Goal: Transaction & Acquisition: Purchase product/service

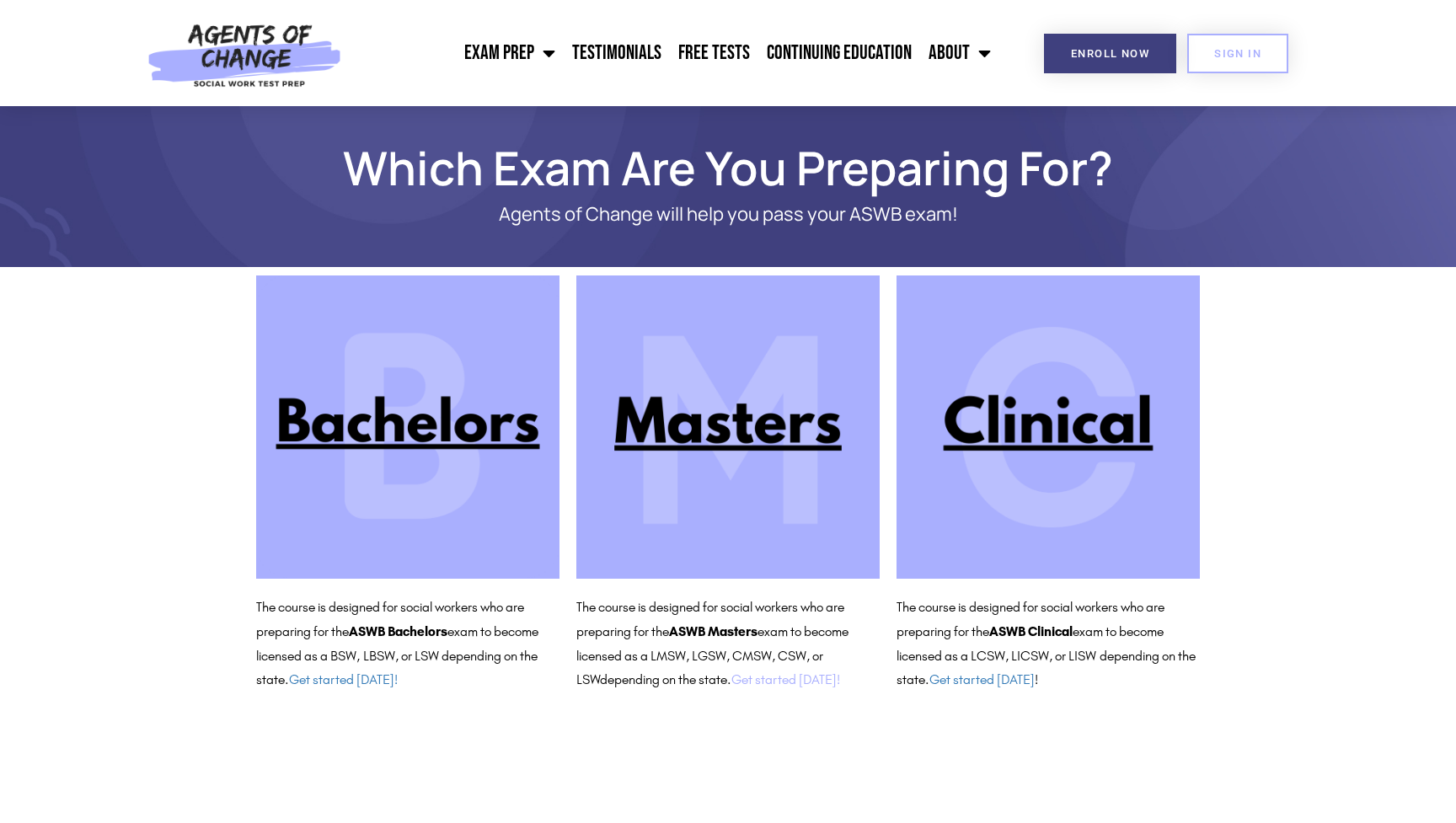
click at [769, 675] on link "Get started today!" at bounding box center [785, 679] width 109 height 16
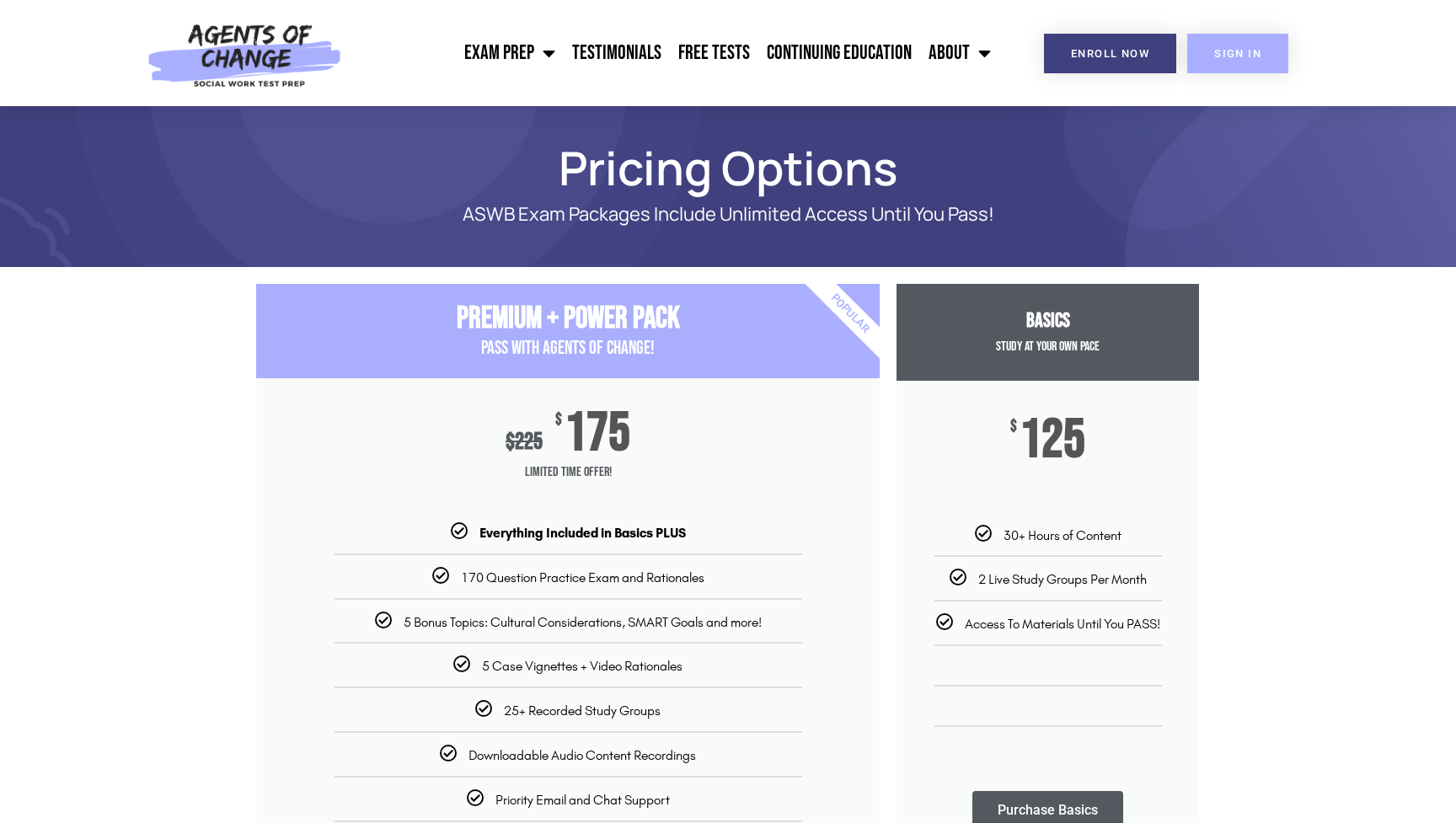
click at [1214, 55] on span "SIGN IN" at bounding box center [1238, 53] width 47 height 11
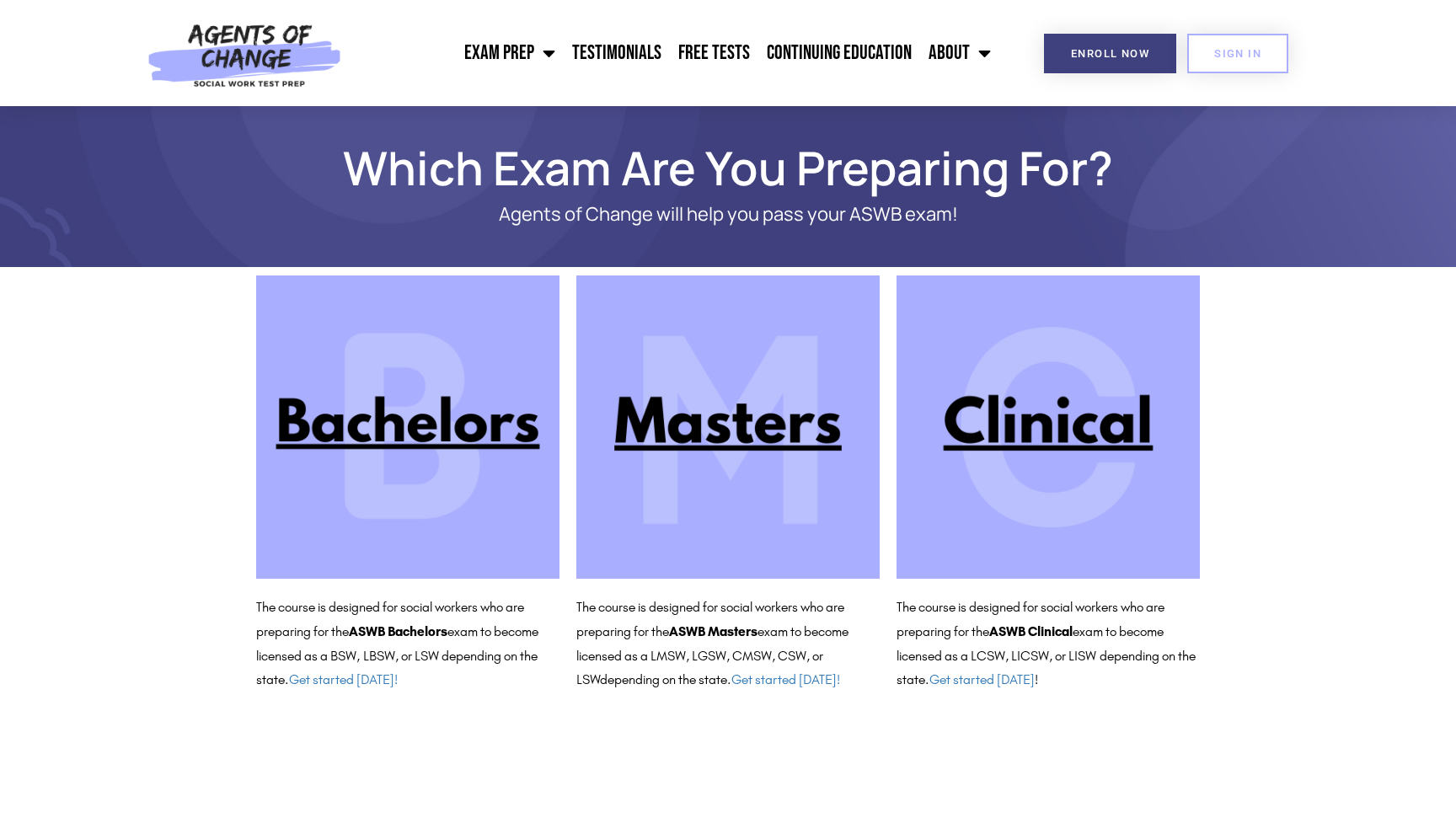
click at [730, 429] on img at bounding box center [728, 428] width 304 height 304
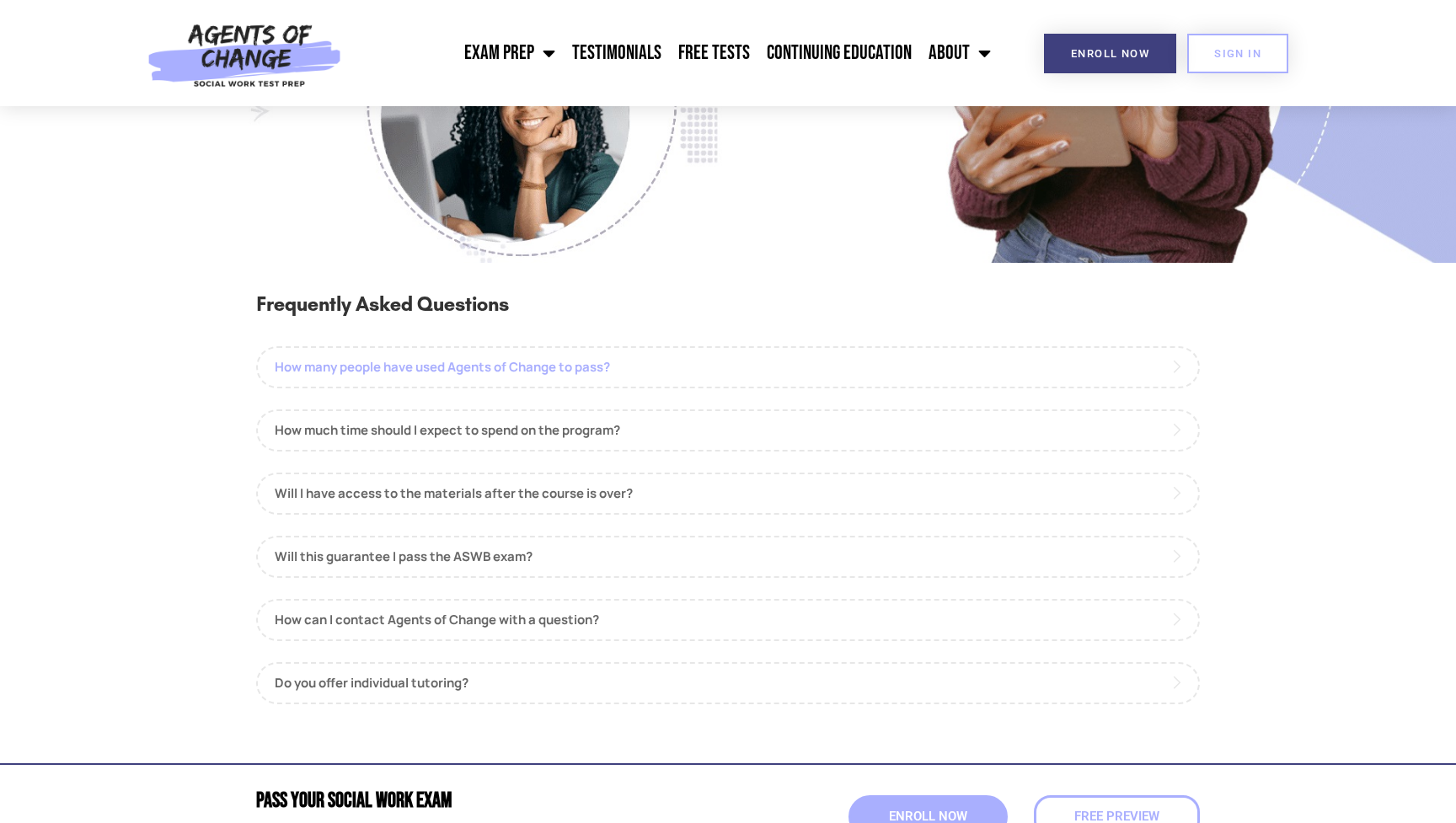
scroll to position [1679, 0]
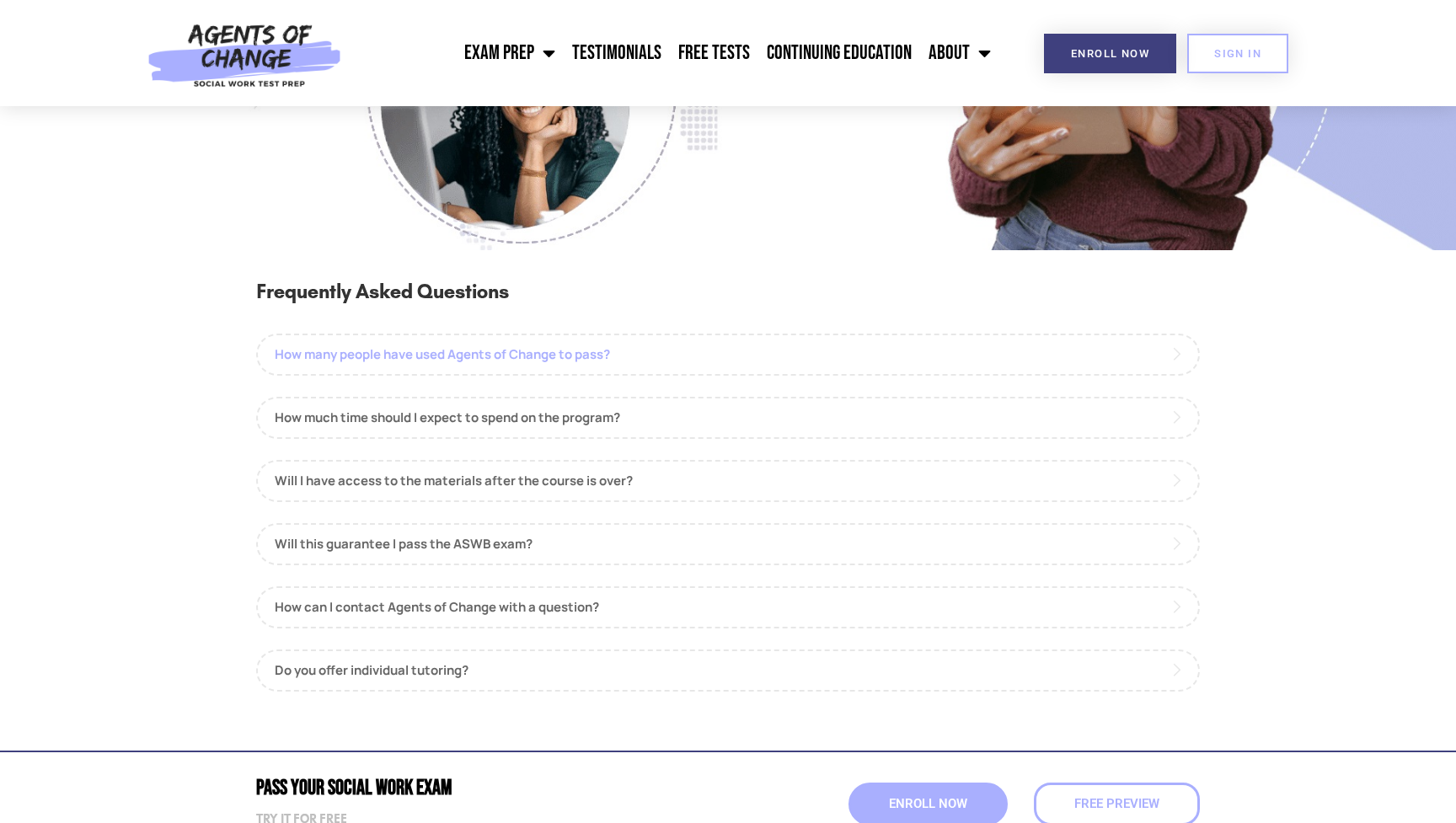
click at [600, 347] on link "How many people have used Agents of Change to pass?" at bounding box center [728, 354] width 944 height 42
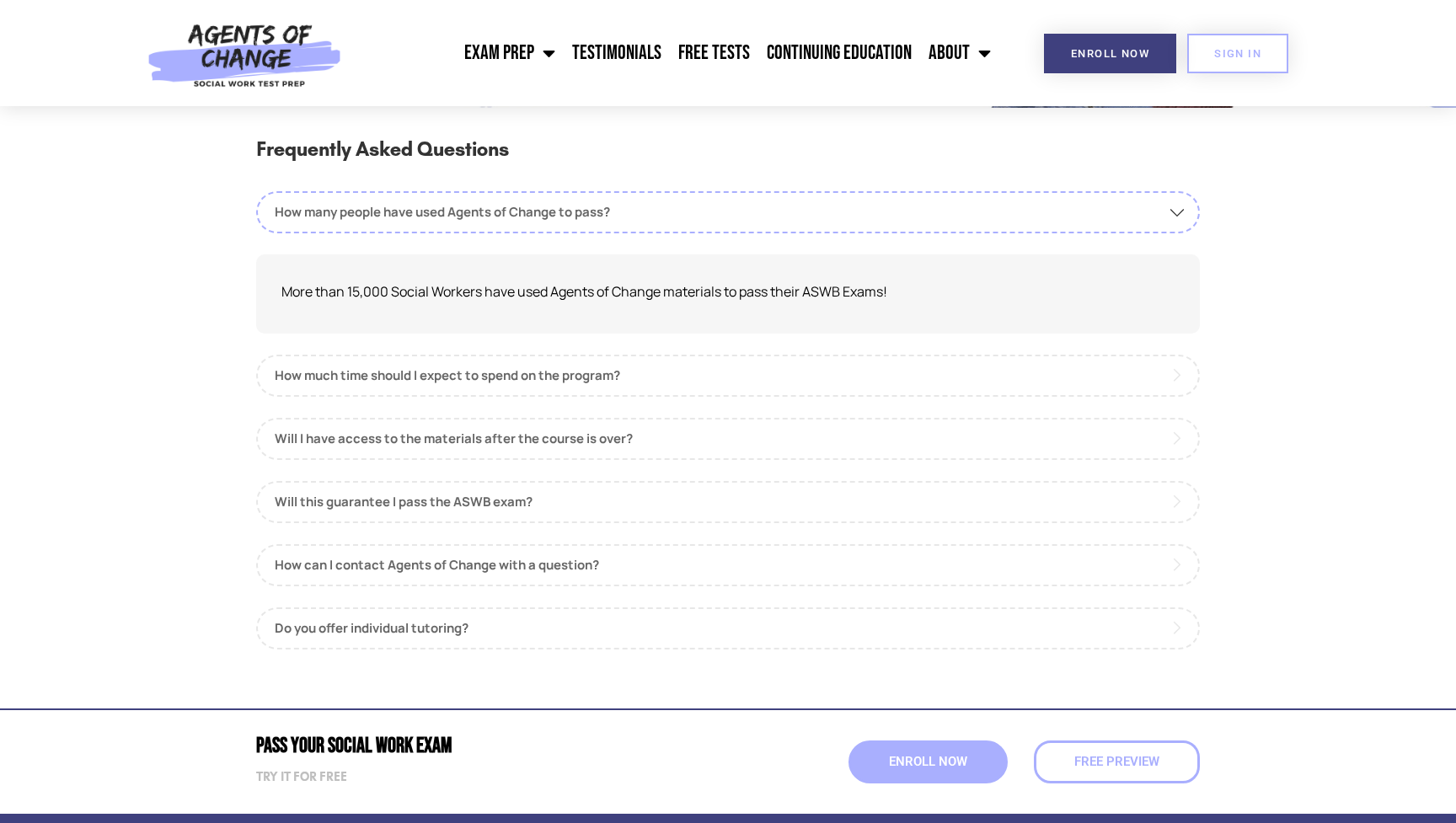
scroll to position [1823, 0]
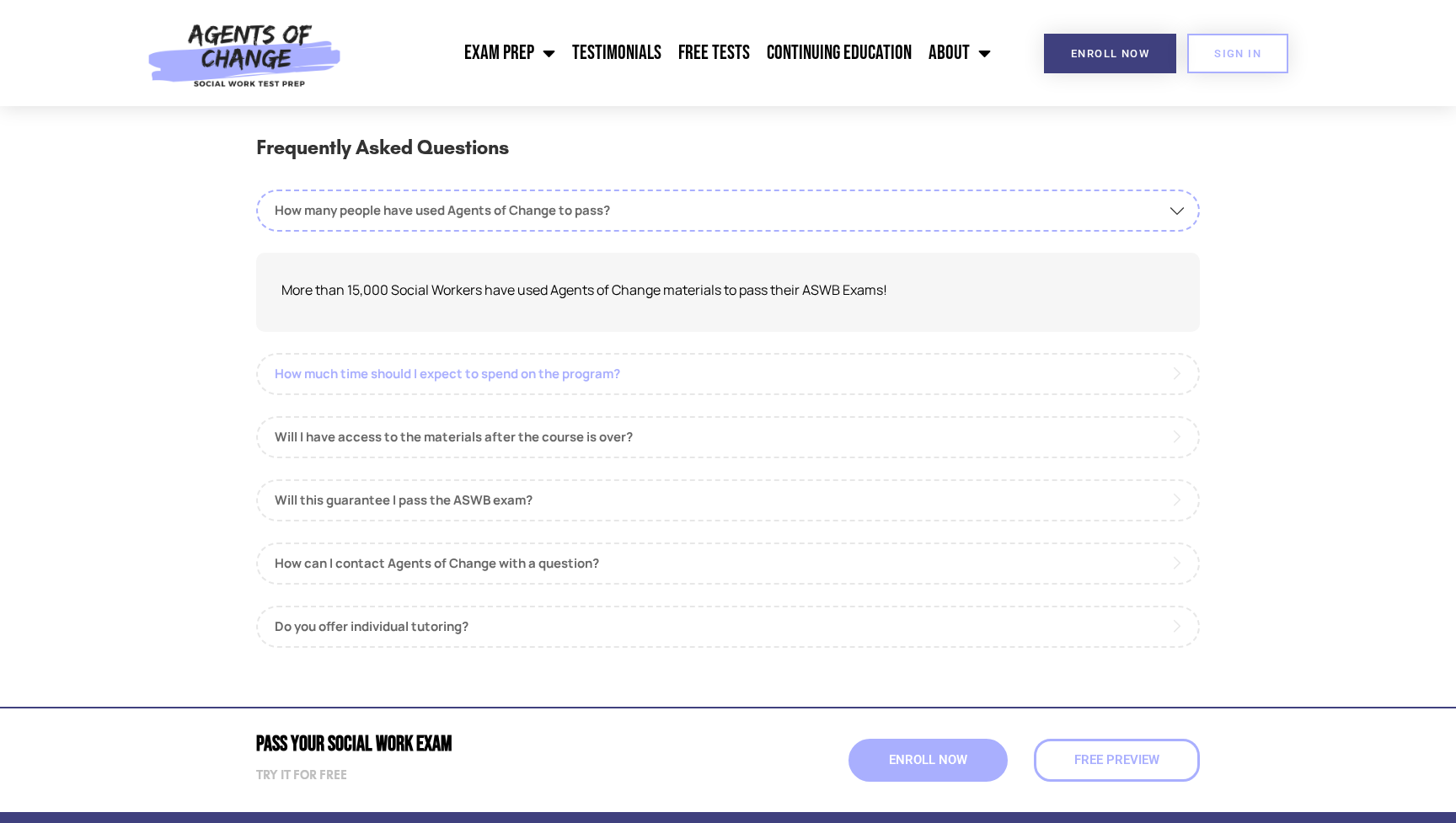
click at [578, 366] on link "How much time should I expect to spend on the program?" at bounding box center [728, 374] width 944 height 42
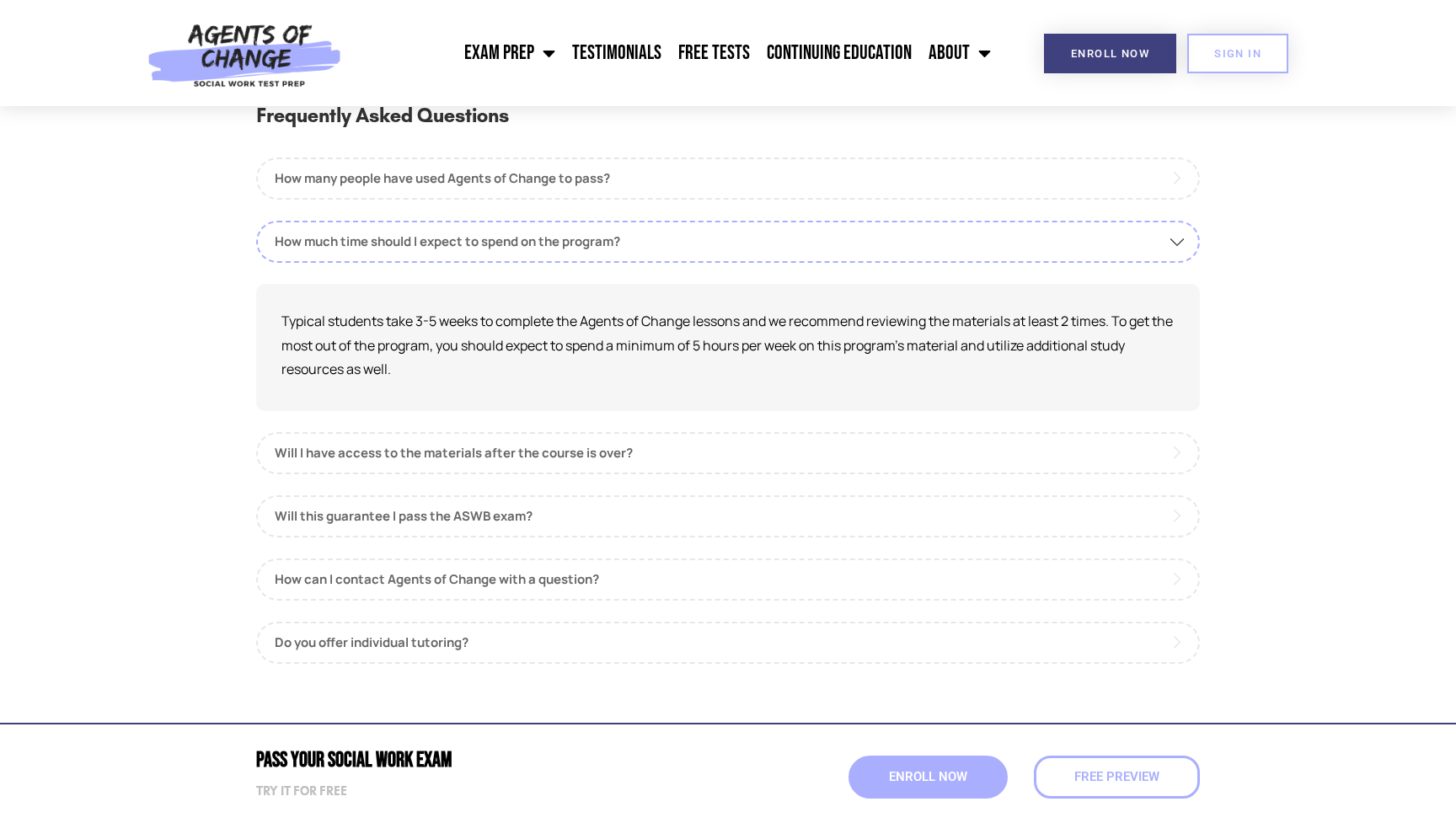
scroll to position [1859, 0]
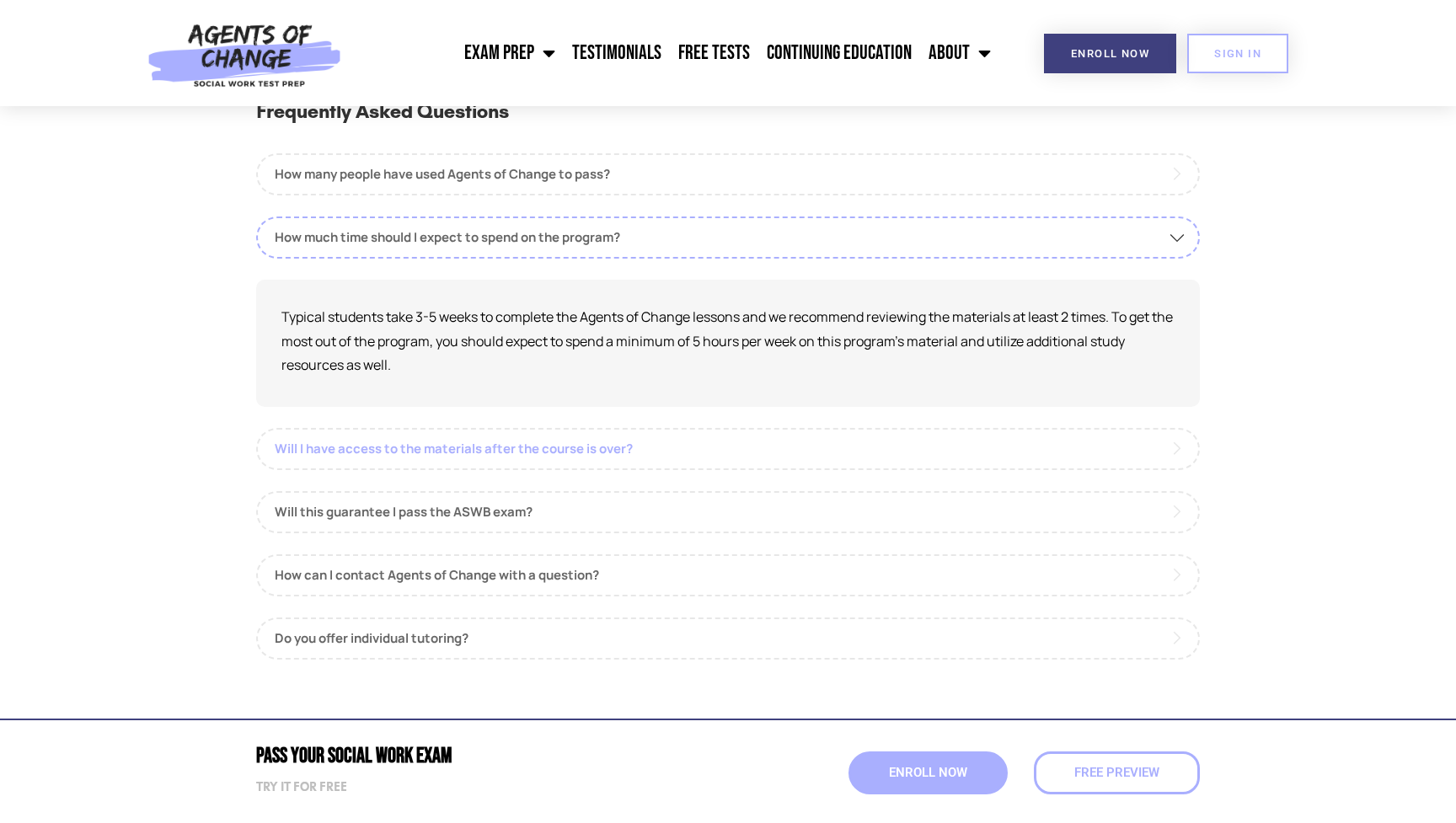
click at [539, 438] on link "Will I have access to the materials after the course is over?" at bounding box center [728, 449] width 944 height 42
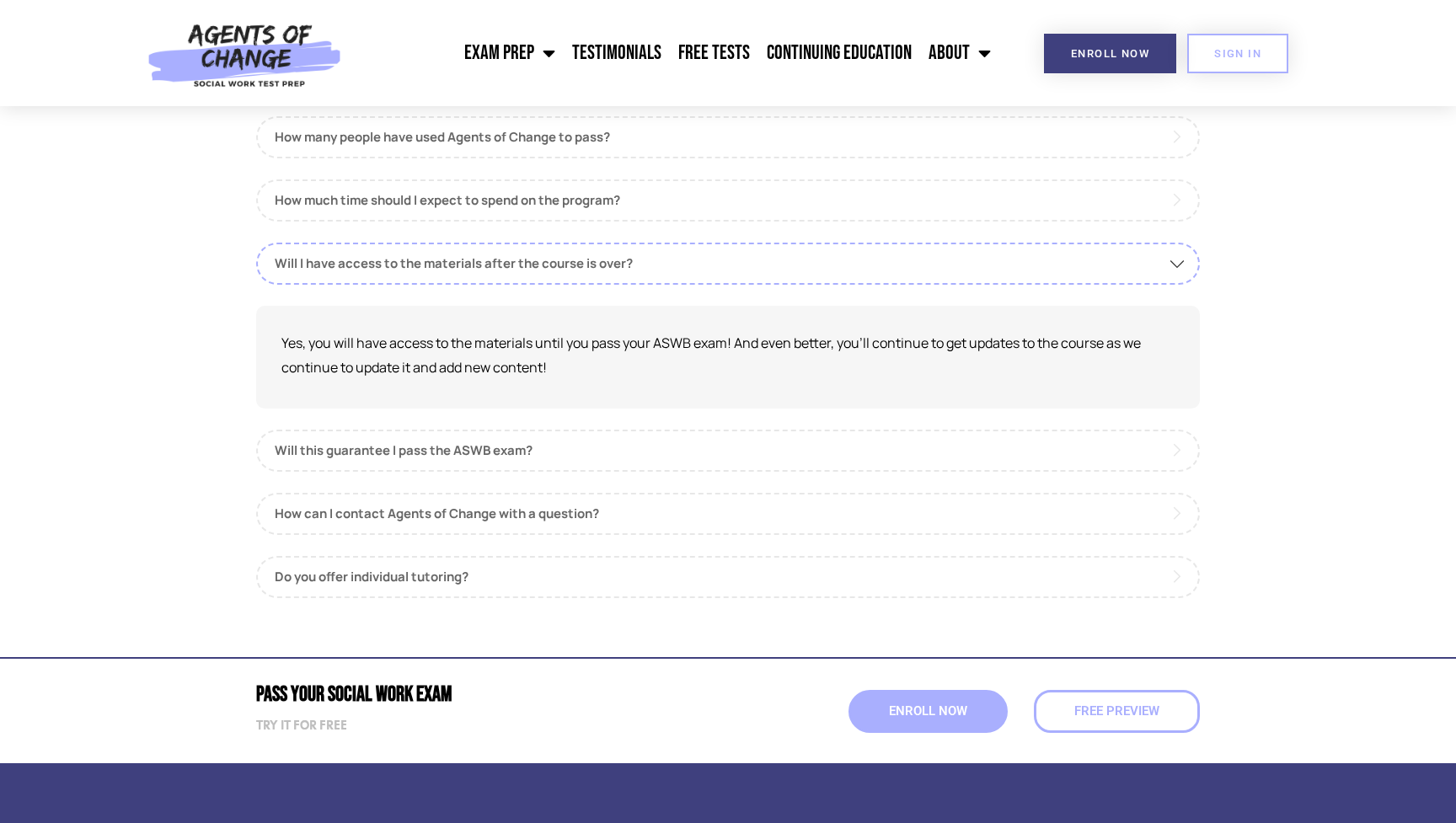
scroll to position [1902, 0]
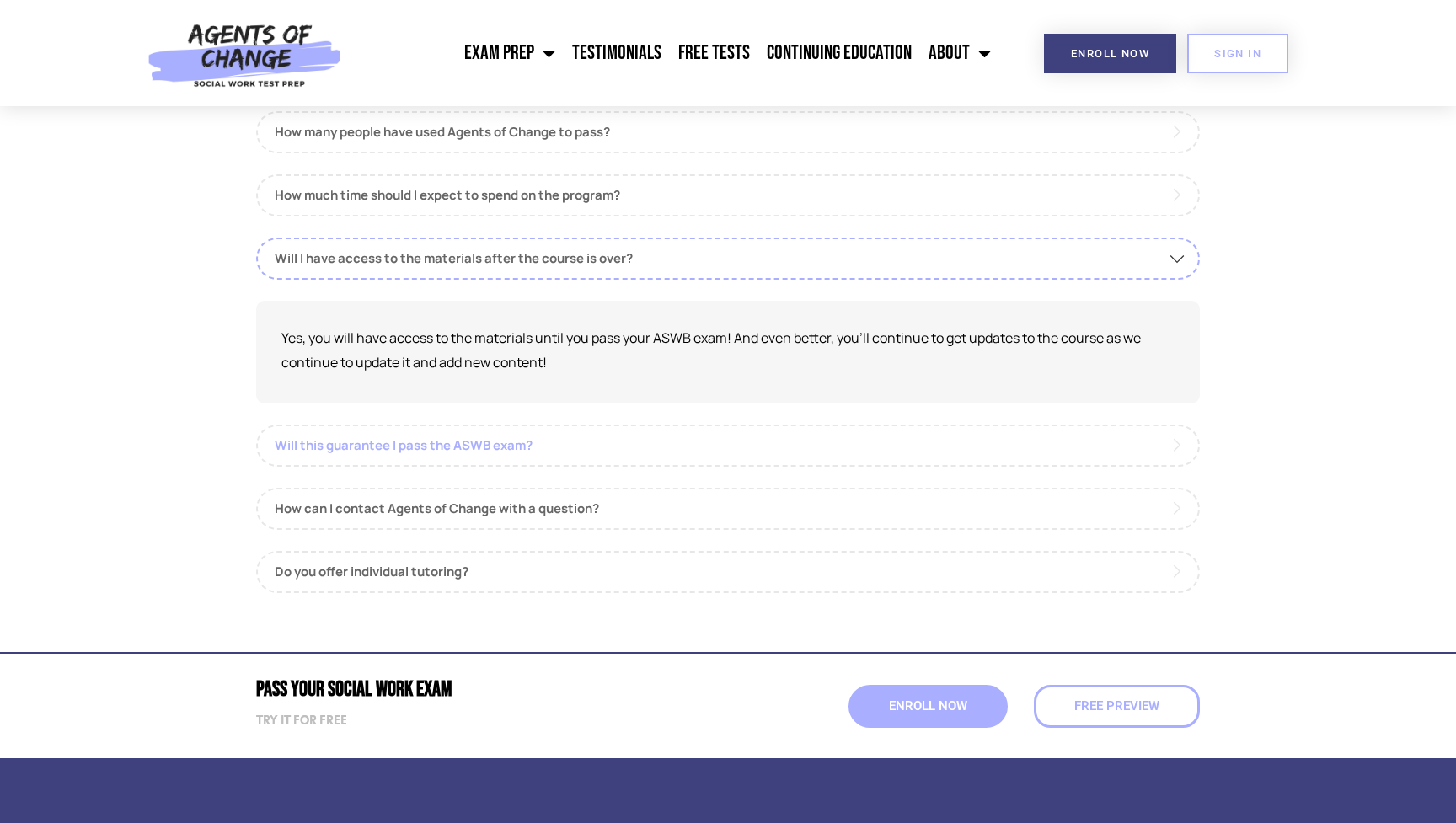
click at [512, 439] on link "Will this guarantee I pass the ASWB exam?" at bounding box center [728, 445] width 944 height 42
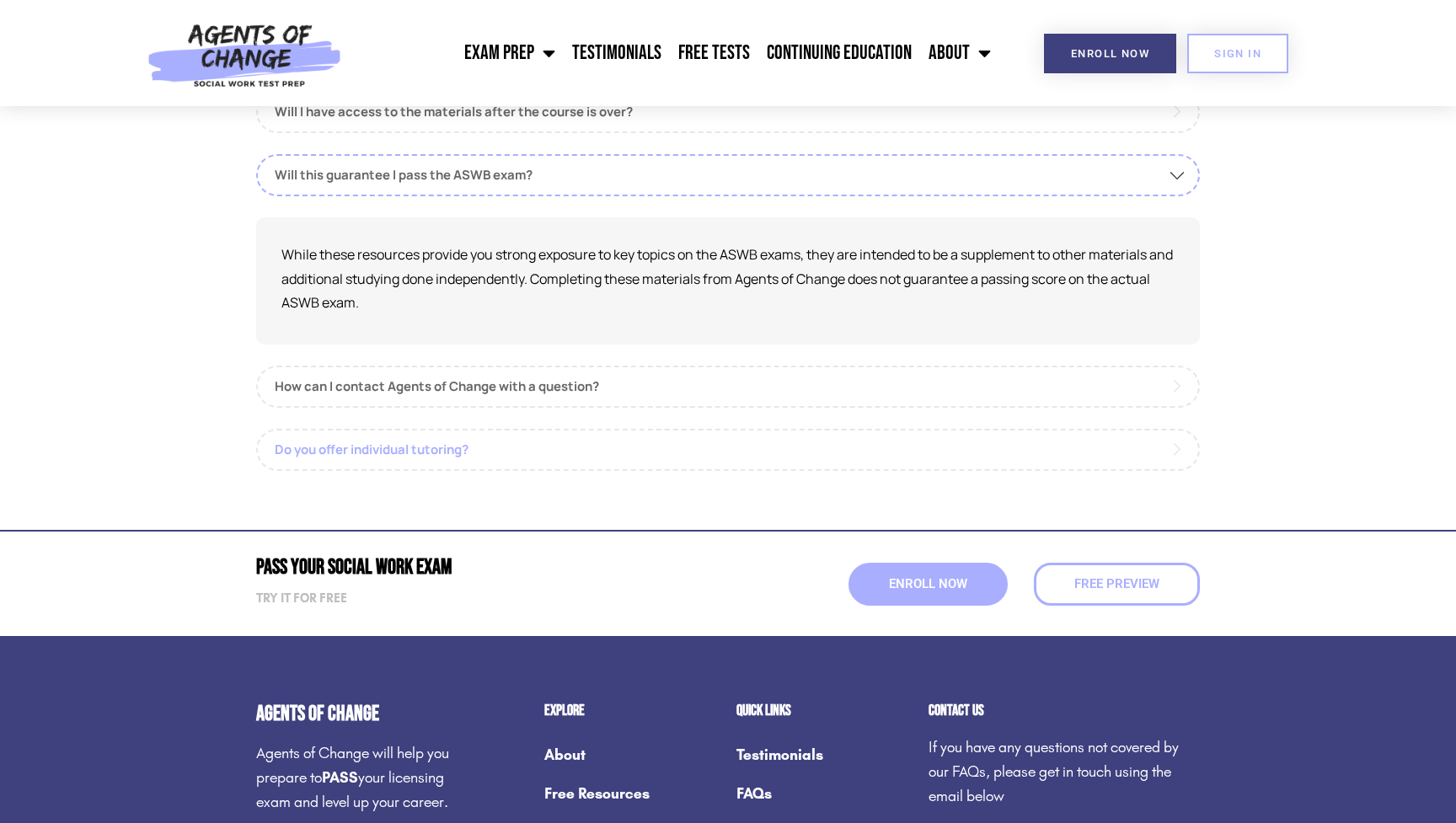
scroll to position [2071, 0]
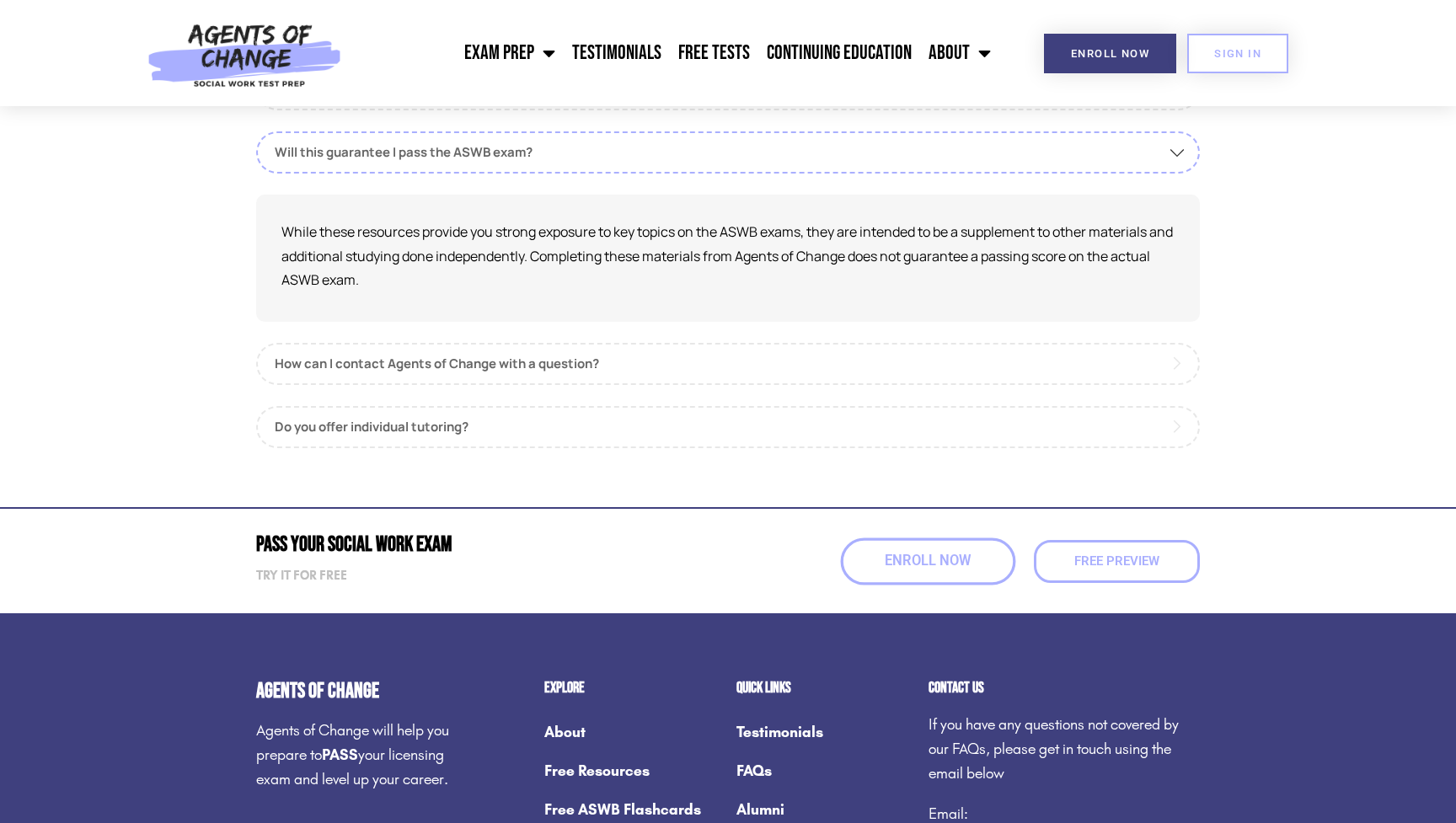
click at [932, 554] on span "Enroll Now" at bounding box center [928, 561] width 86 height 14
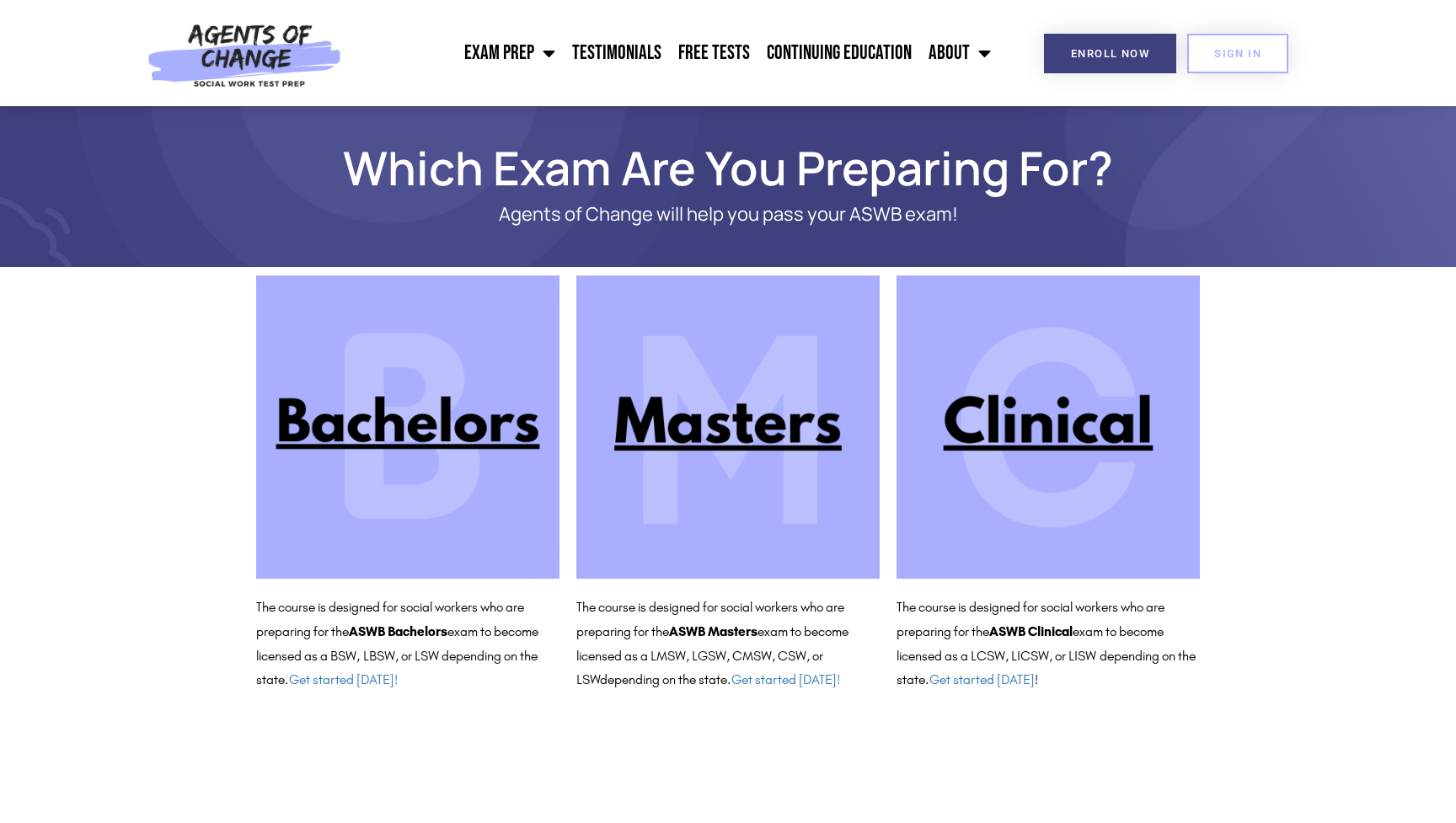
click at [751, 433] on img at bounding box center [728, 428] width 304 height 304
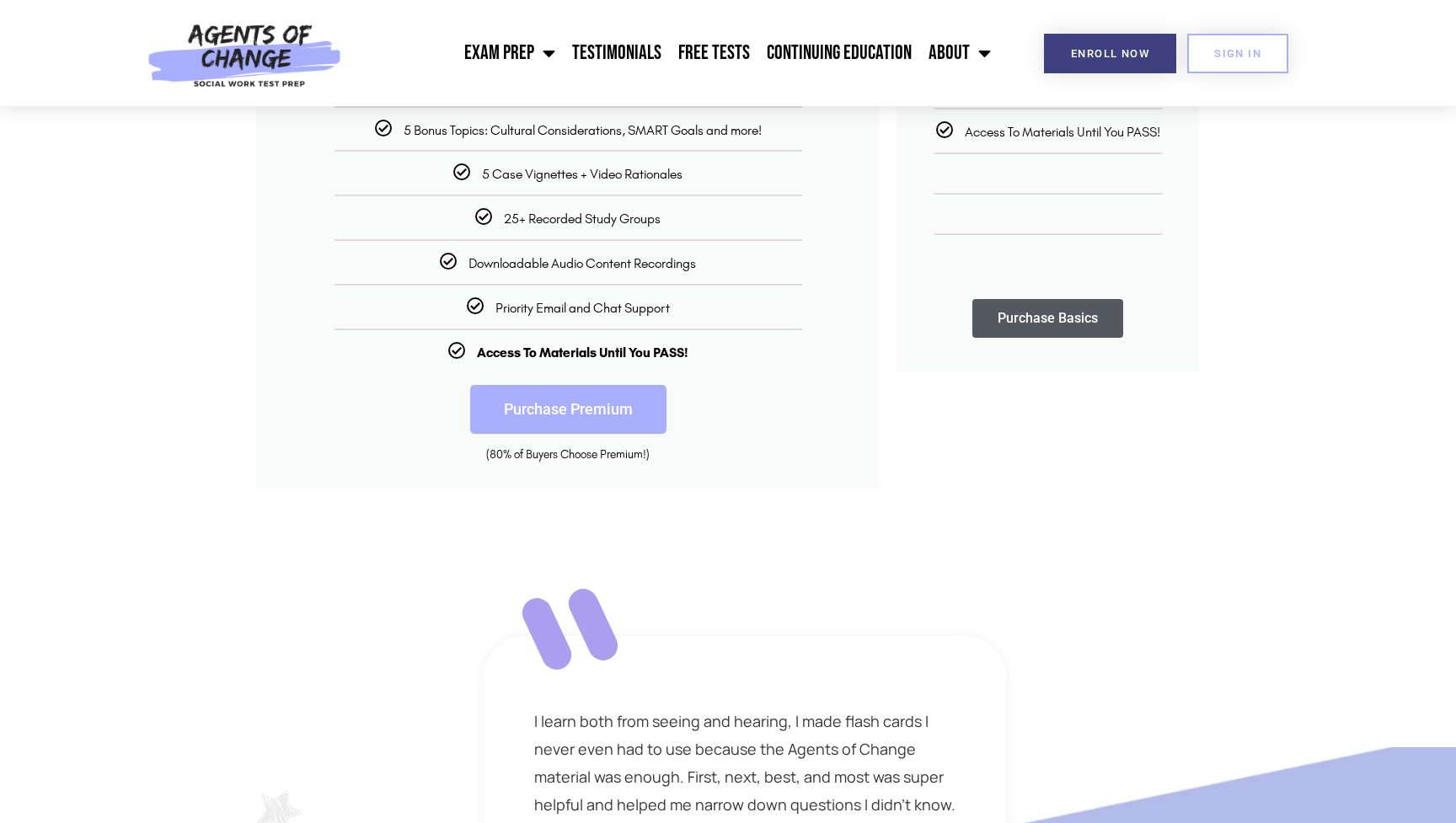
scroll to position [486, 0]
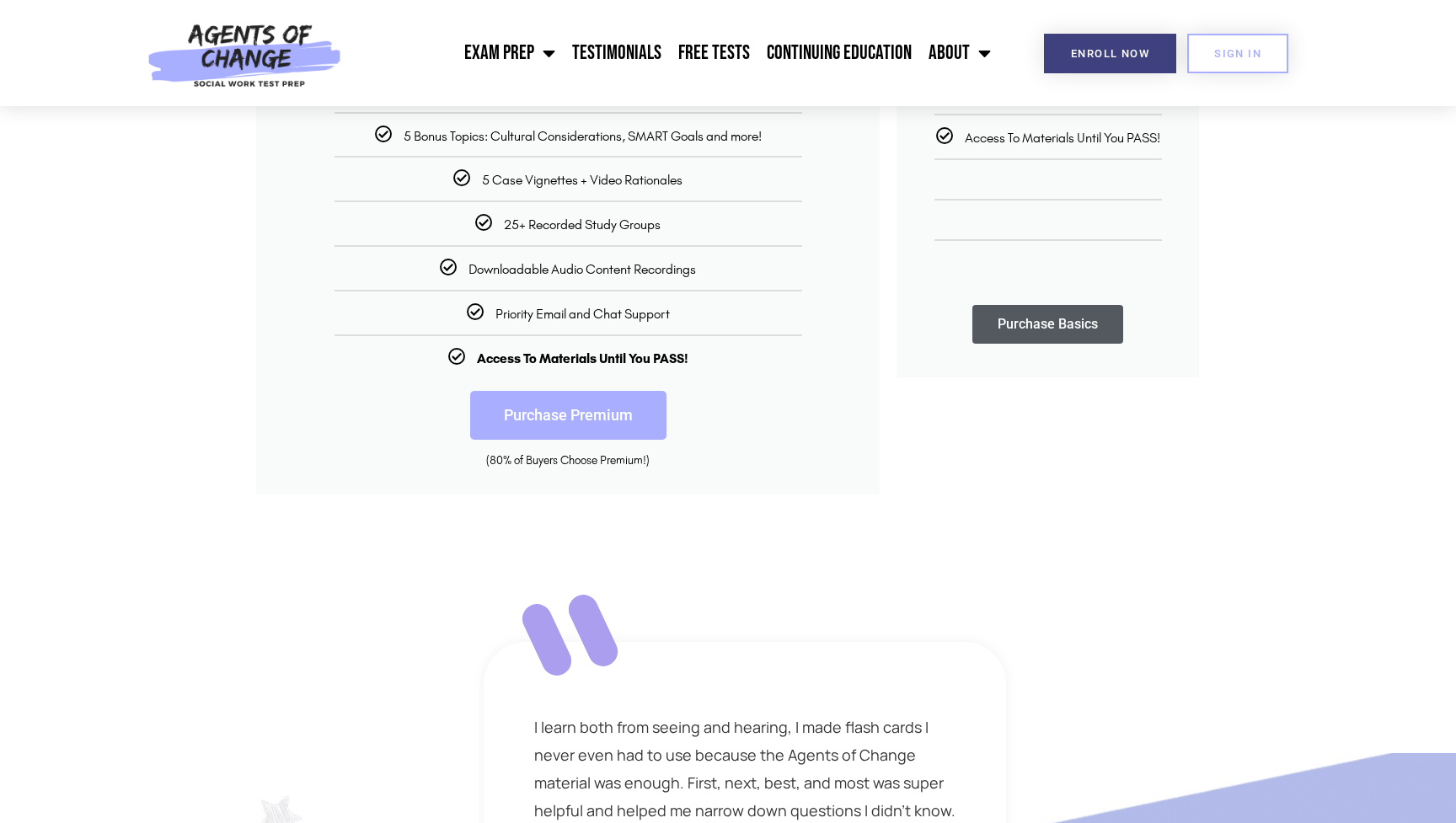
click at [580, 411] on link "Purchase Premium" at bounding box center [568, 415] width 197 height 49
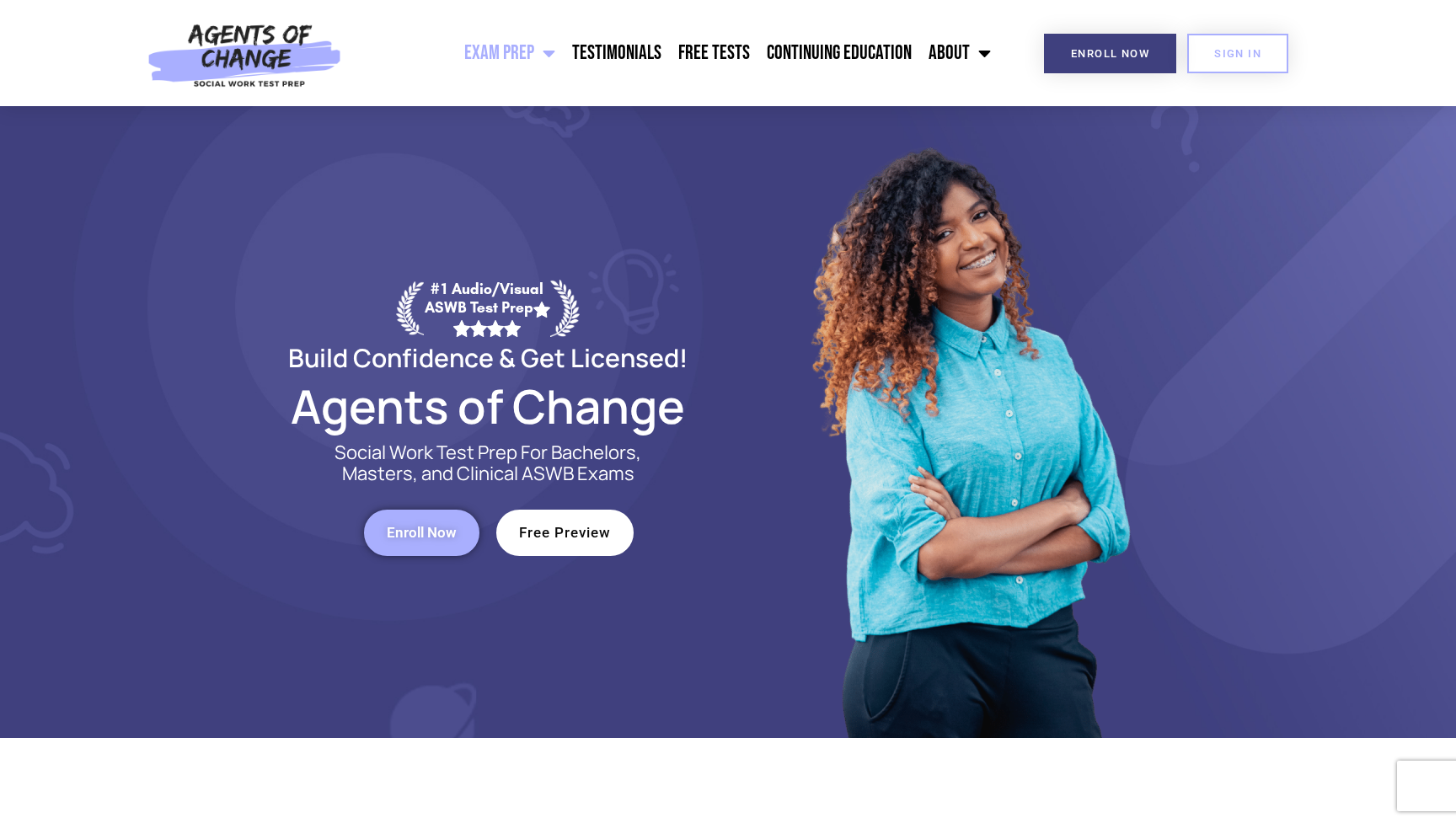
click at [426, 538] on span "Enroll Now" at bounding box center [421, 532] width 70 height 14
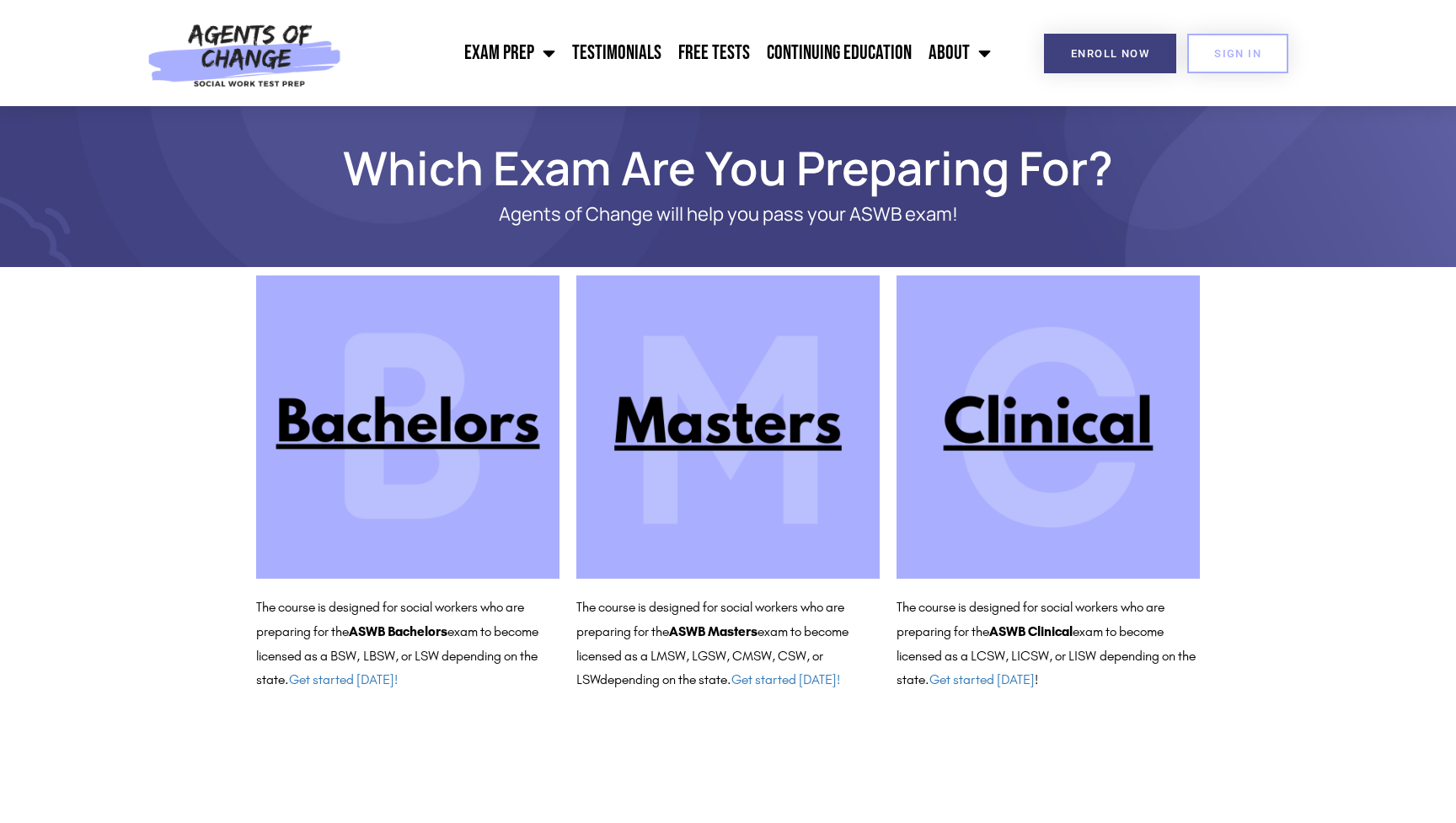
click at [680, 425] on img at bounding box center [728, 428] width 304 height 304
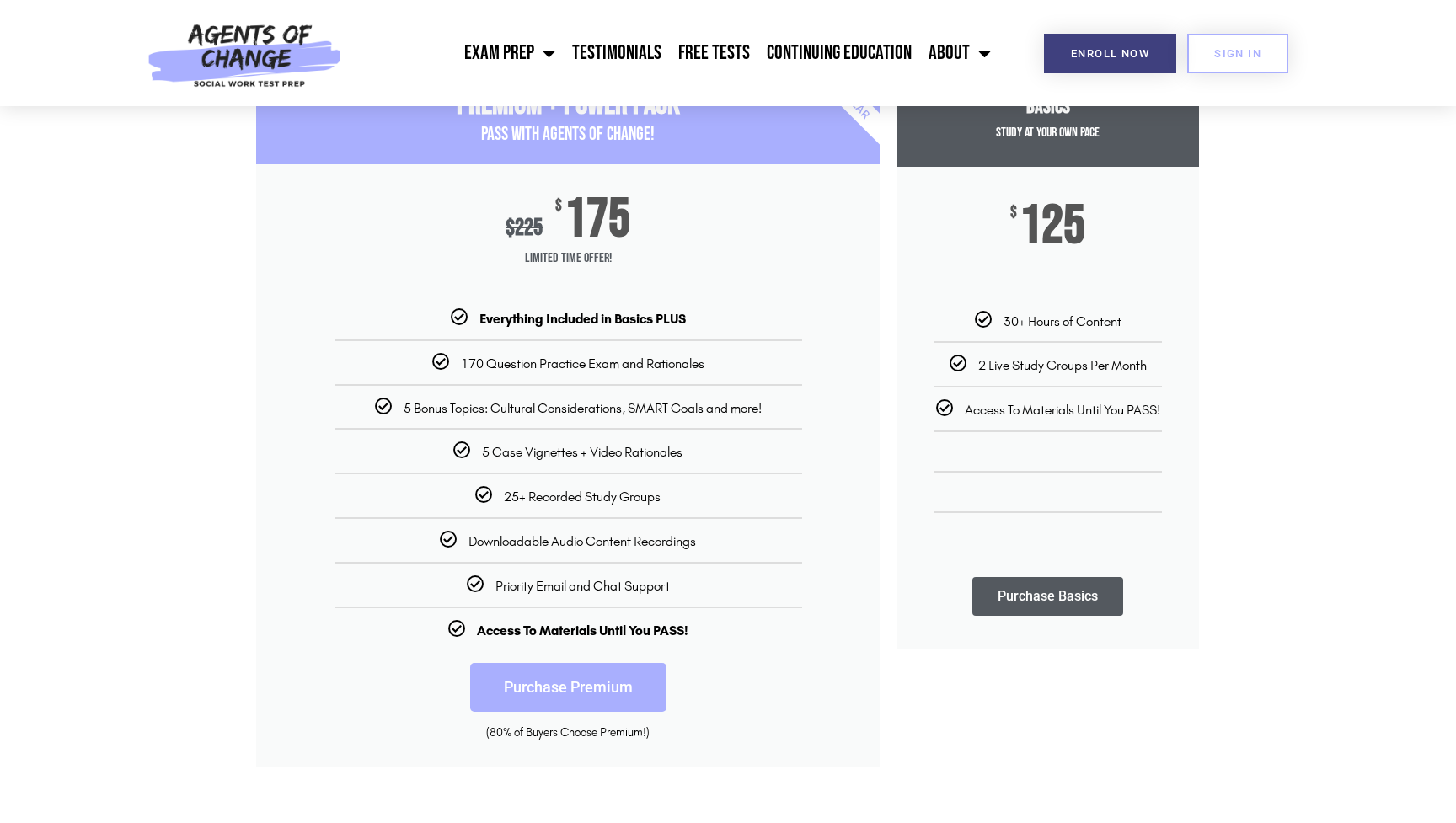
scroll to position [227, 0]
